Goal: Transaction & Acquisition: Register for event/course

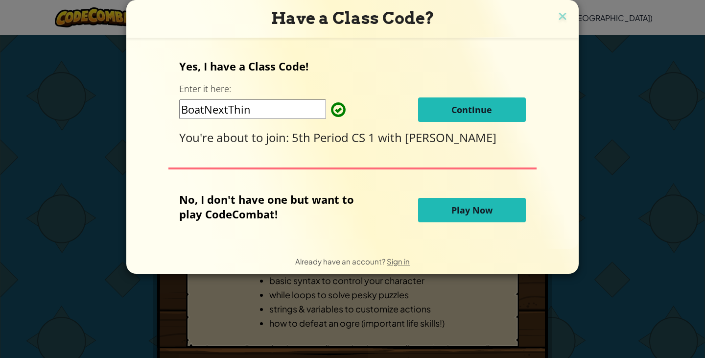
click at [443, 104] on button "Continue" at bounding box center [472, 109] width 108 height 24
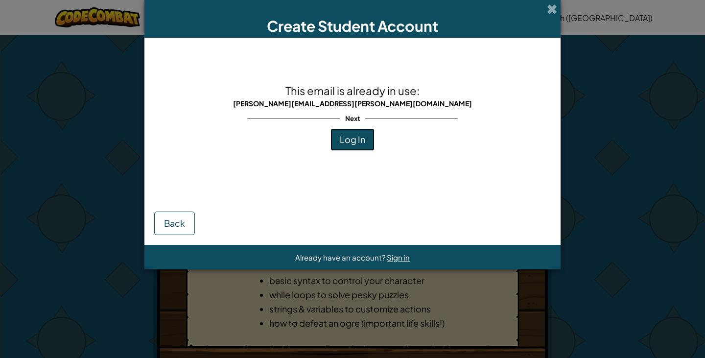
click at [349, 143] on span "Log In" at bounding box center [352, 139] width 25 height 11
